Goal: Task Accomplishment & Management: Manage account settings

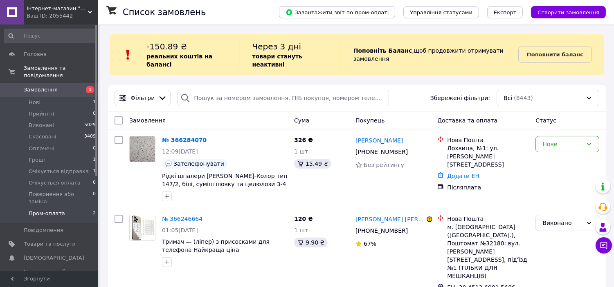
click at [72, 208] on li "Пром-оплата 2" at bounding box center [50, 216] width 101 height 16
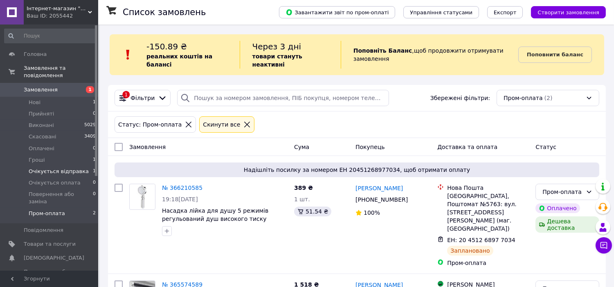
click at [85, 166] on li "Очікується відправка 1" at bounding box center [50, 171] width 101 height 11
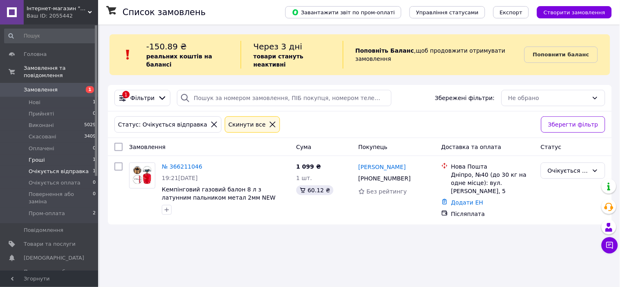
click at [75, 155] on li "Гроші 1" at bounding box center [50, 160] width 101 height 11
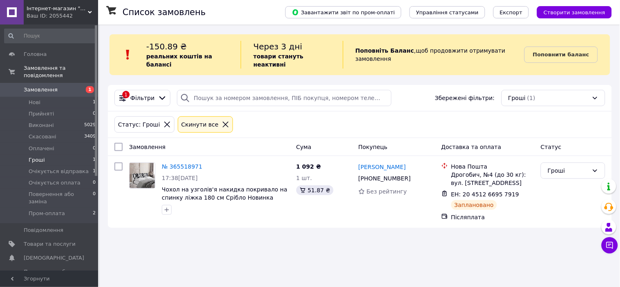
click at [61, 86] on span "Замовлення" at bounding box center [50, 89] width 52 height 7
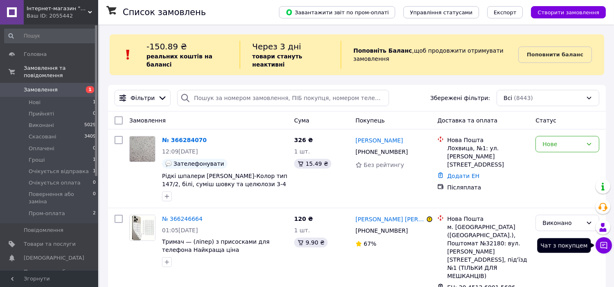
click at [604, 247] on icon at bounding box center [604, 246] width 8 height 8
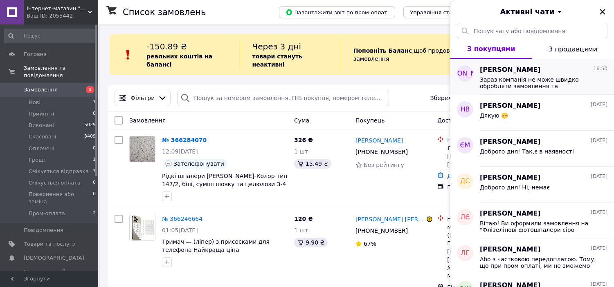
click at [546, 78] on span "Зараз компанія не може швидко обробляти замовлення та повідомлення, оскільки за…" at bounding box center [538, 82] width 116 height 13
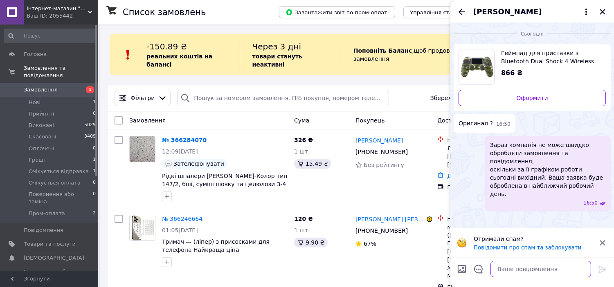
click at [548, 271] on textarea at bounding box center [540, 269] width 101 height 16
type textarea "н"
type textarea "Ні"
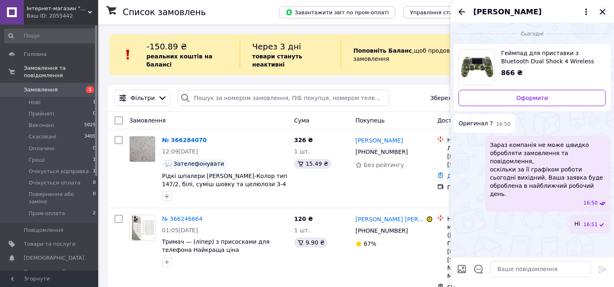
click at [600, 11] on icon "Закрити" at bounding box center [602, 12] width 10 height 10
